Goal: Transaction & Acquisition: Purchase product/service

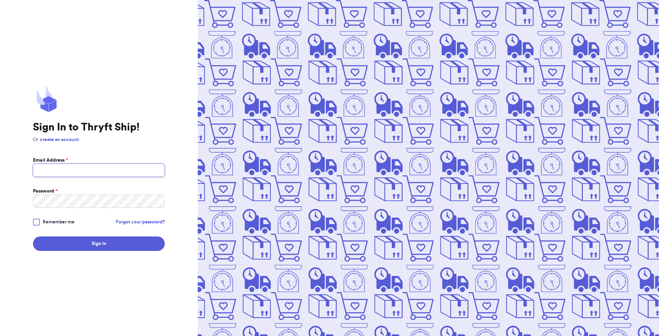
click at [69, 172] on input "Email Address *" at bounding box center [99, 170] width 132 height 13
type input "minnythrifter@gmail.com"
click at [33, 237] on button "Sign In" at bounding box center [99, 244] width 132 height 14
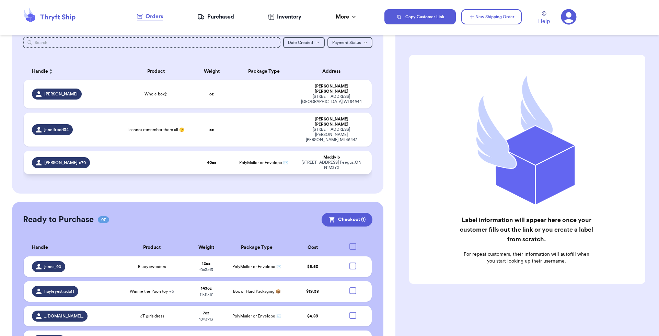
scroll to position [103, 0]
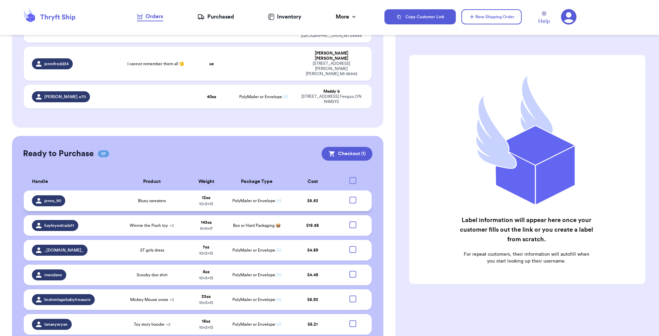
click at [350, 197] on div at bounding box center [353, 200] width 7 height 7
click at [353, 196] on input "checkbox" at bounding box center [353, 196] width 0 height 0
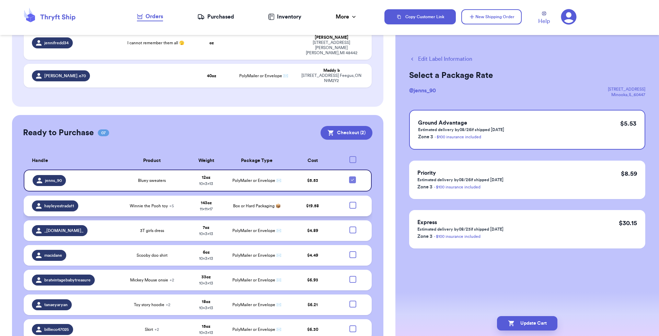
scroll to position [135, 0]
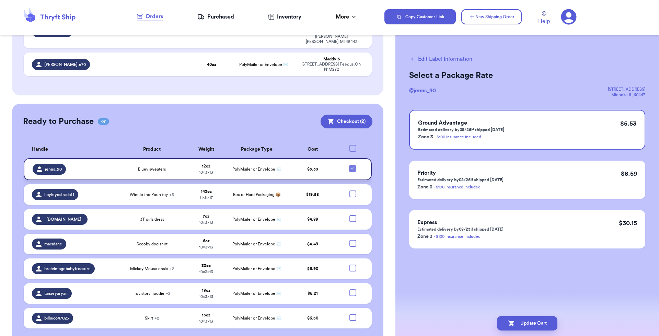
click at [350, 166] on icon at bounding box center [352, 168] width 5 height 5
click at [352, 165] on input "checkbox" at bounding box center [352, 165] width 0 height 0
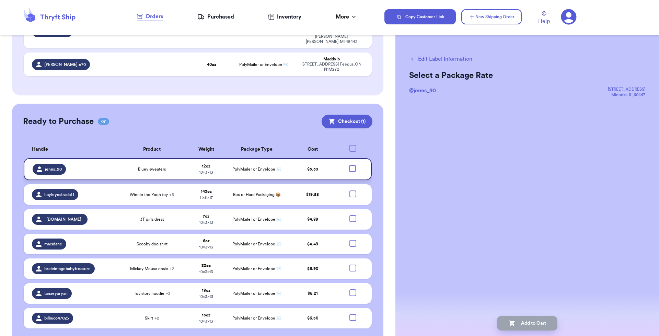
click at [275, 115] on div "Ready to Purchase 07 Checkout ( 1 ) Checkout ( 1 ) Handle Product Weight Packag…" at bounding box center [198, 226] width 372 height 244
click at [348, 158] on td at bounding box center [355, 169] width 34 height 22
click at [350, 165] on div at bounding box center [352, 168] width 7 height 7
click at [352, 165] on input "checkbox" at bounding box center [352, 165] width 0 height 0
checkbox input "true"
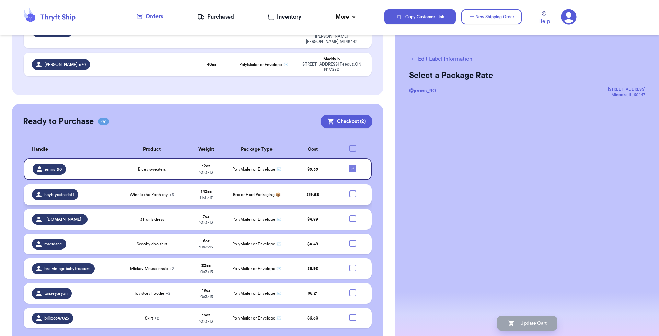
click at [350, 191] on div at bounding box center [353, 194] width 7 height 7
click at [353, 190] on input "checkbox" at bounding box center [353, 190] width 0 height 0
checkbox input "true"
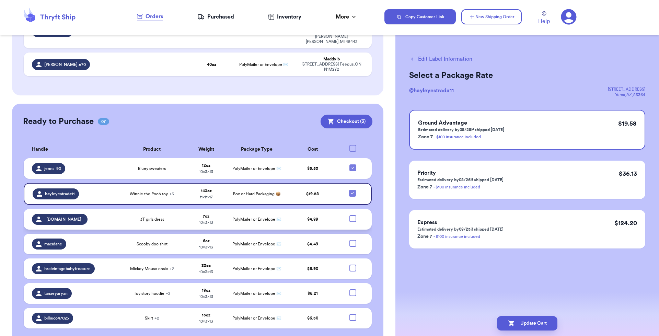
click at [350, 215] on div at bounding box center [353, 218] width 7 height 7
click at [353, 215] on input "checkbox" at bounding box center [353, 215] width 0 height 0
checkbox input "true"
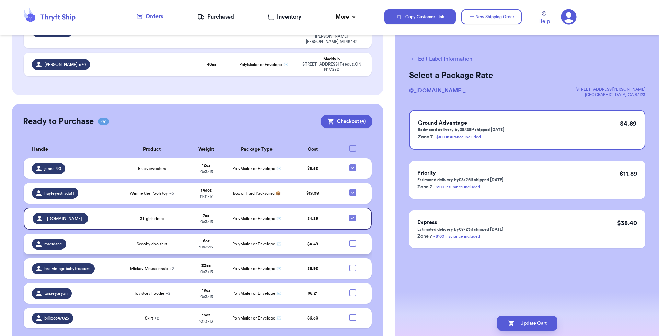
click at [350, 240] on div at bounding box center [353, 243] width 7 height 7
click at [353, 240] on input "checkbox" at bounding box center [353, 240] width 0 height 0
checkbox input "true"
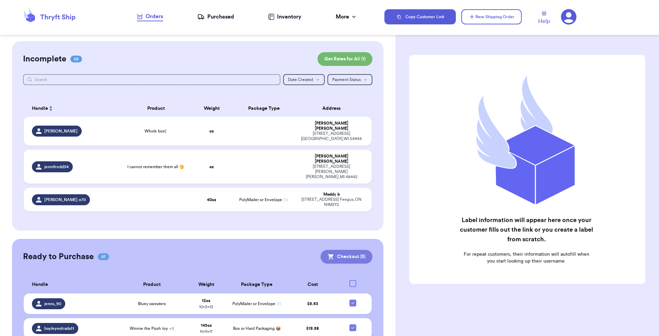
click at [342, 250] on button "Checkout ( 5 )" at bounding box center [347, 257] width 52 height 14
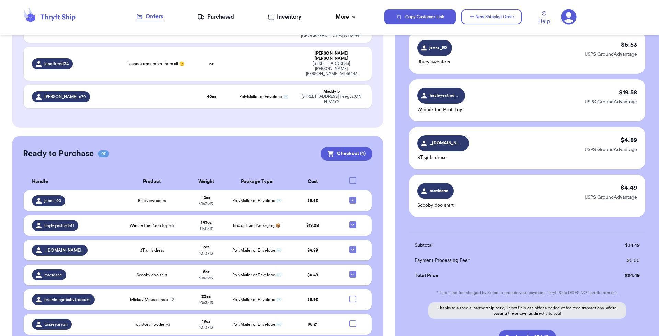
scroll to position [110, 0]
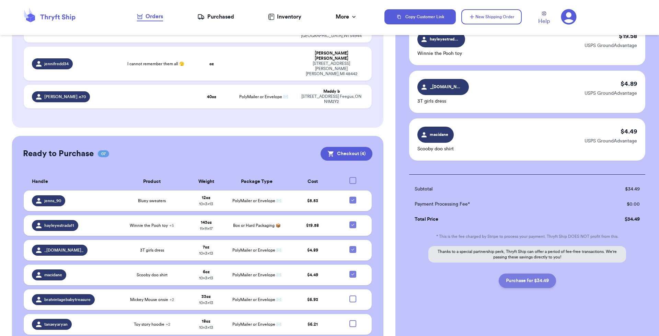
click at [522, 282] on button "Purchase for $34.49" at bounding box center [527, 281] width 57 height 14
checkbox input "false"
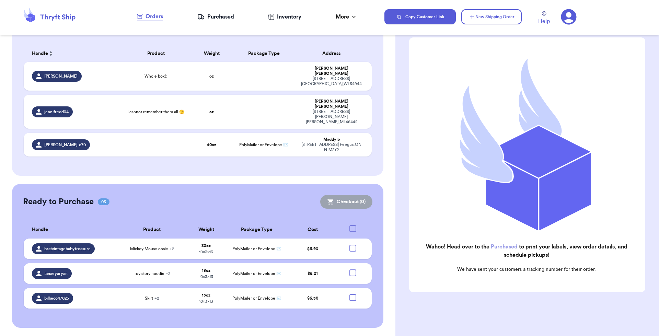
scroll to position [35, 0]
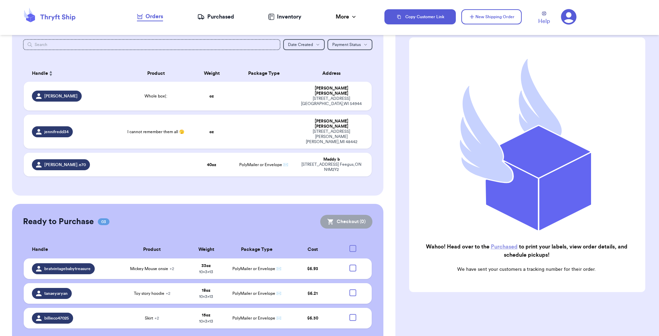
click at [218, 16] on div "Purchased" at bounding box center [215, 17] width 37 height 8
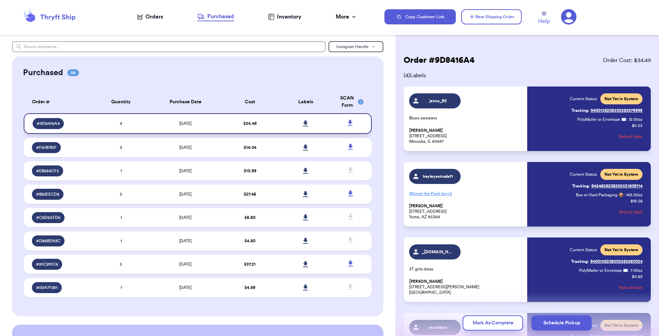
click at [303, 123] on icon at bounding box center [305, 124] width 5 height 6
